Goal: Transaction & Acquisition: Obtain resource

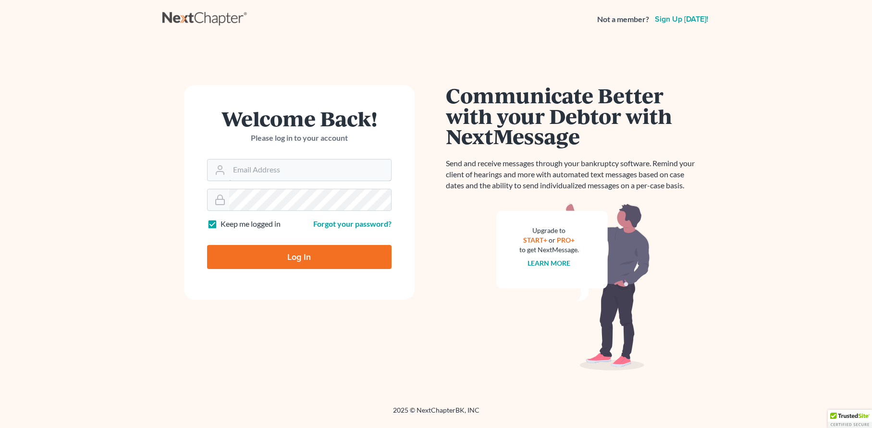
type input "jtrunkett@trunkettlaw.com"
click at [298, 257] on input "Log In" at bounding box center [299, 257] width 184 height 24
type input "Thinking..."
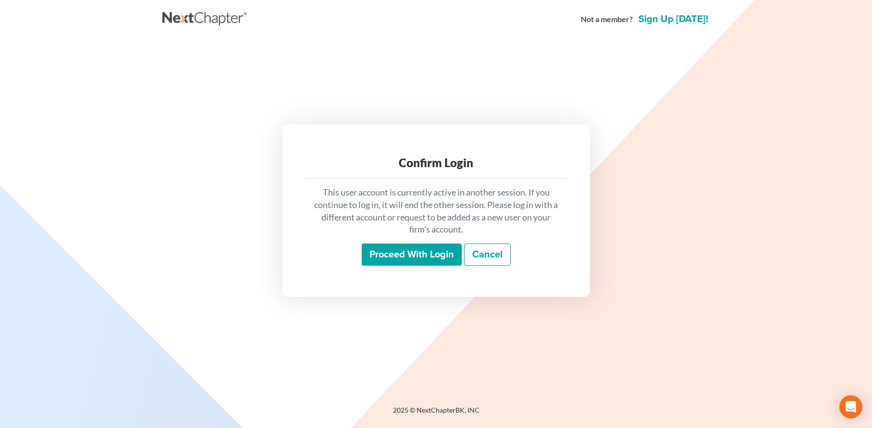
click at [410, 254] on input "Proceed with login" at bounding box center [412, 255] width 100 height 22
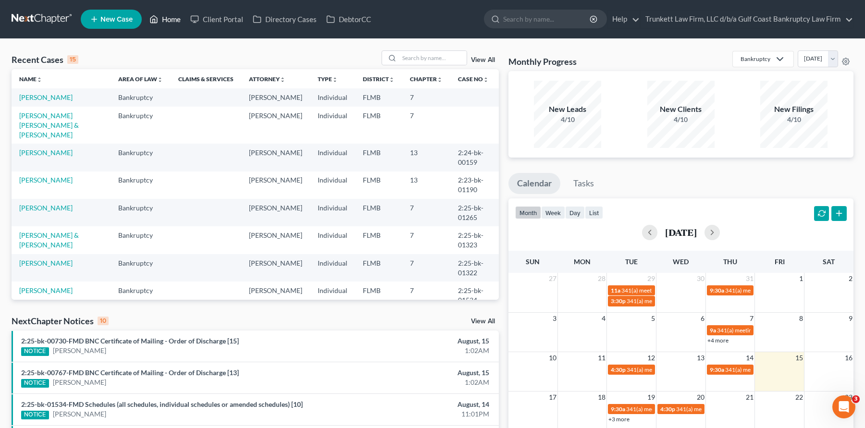
click at [167, 20] on link "Home" at bounding box center [165, 19] width 41 height 17
click at [416, 55] on input "search" at bounding box center [432, 58] width 67 height 14
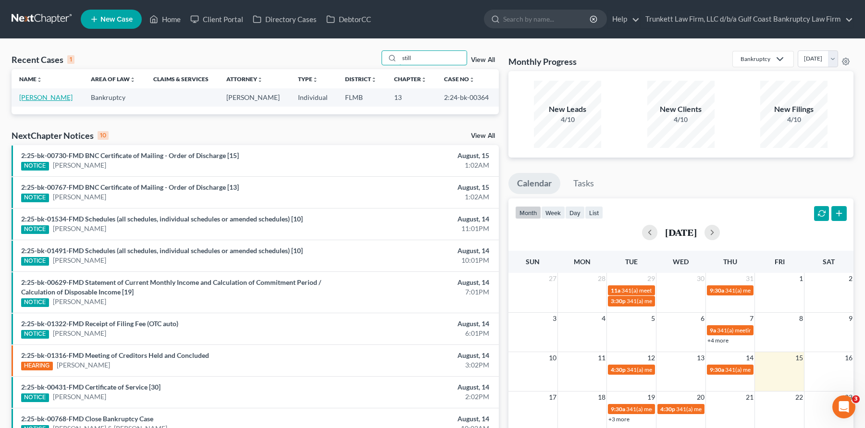
type input "still"
click at [50, 98] on link "Stillwell, George" at bounding box center [45, 97] width 53 height 8
select select "0"
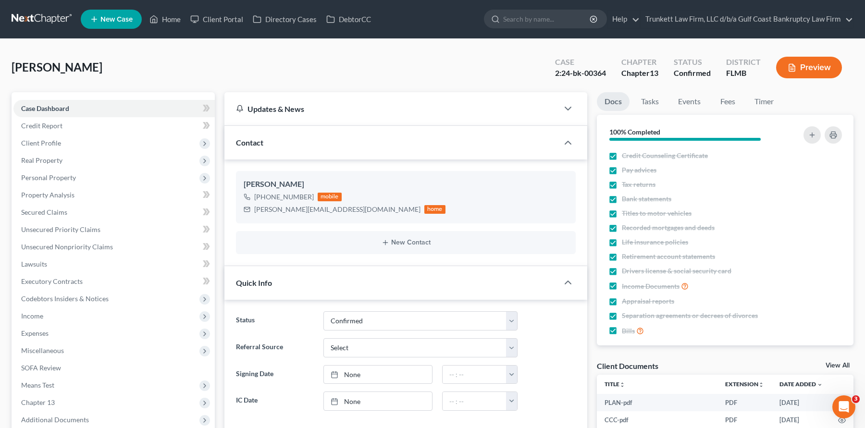
scroll to position [208, 0]
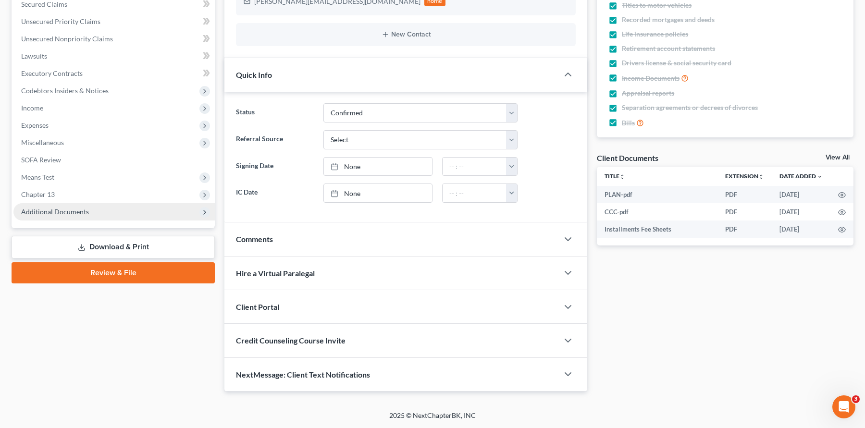
click at [85, 213] on span "Additional Documents" at bounding box center [55, 212] width 68 height 8
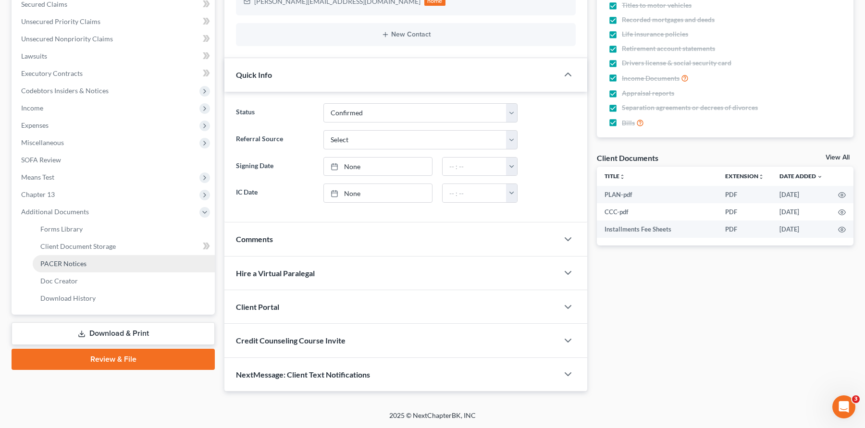
click at [78, 263] on span "PACER Notices" at bounding box center [63, 263] width 46 height 8
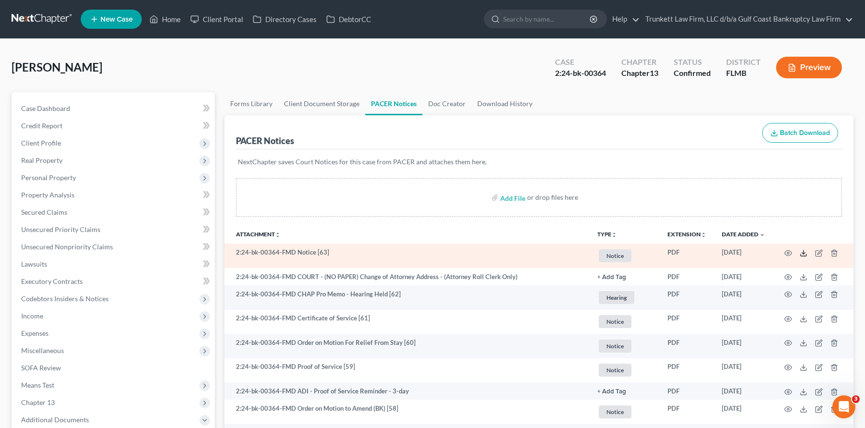
click at [801, 255] on icon at bounding box center [803, 253] width 8 height 8
